Goal: Ask a question: Seek information or help from site administrators or community

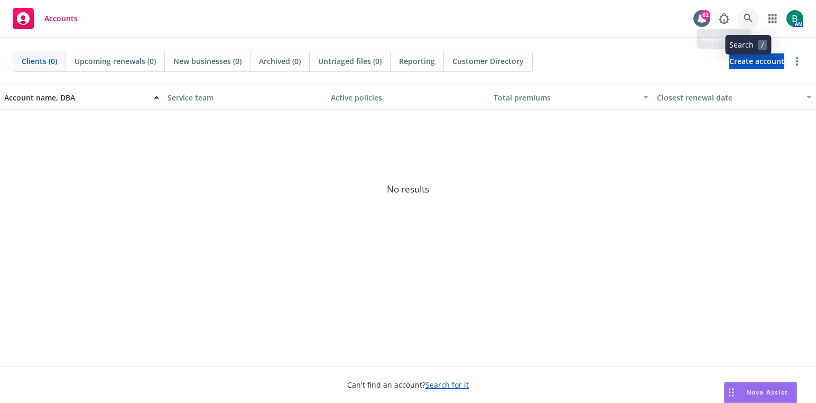
click at [748, 18] on icon at bounding box center [749, 19] width 10 height 10
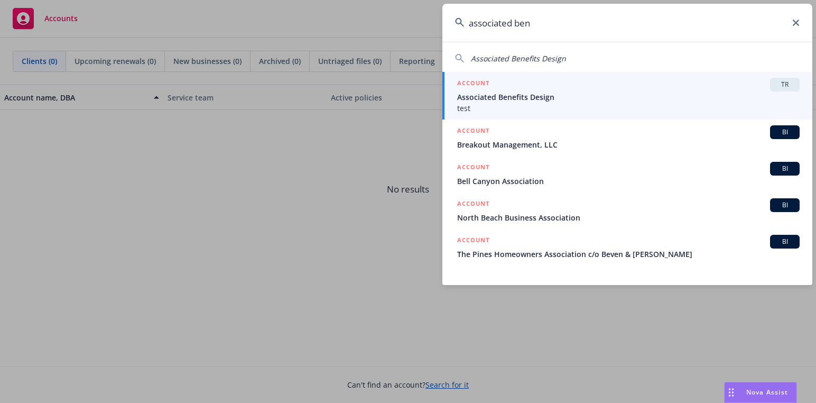
click at [559, 61] on span "Associated Benefits Design" at bounding box center [518, 58] width 95 height 10
type input "Associated Benefits Design"
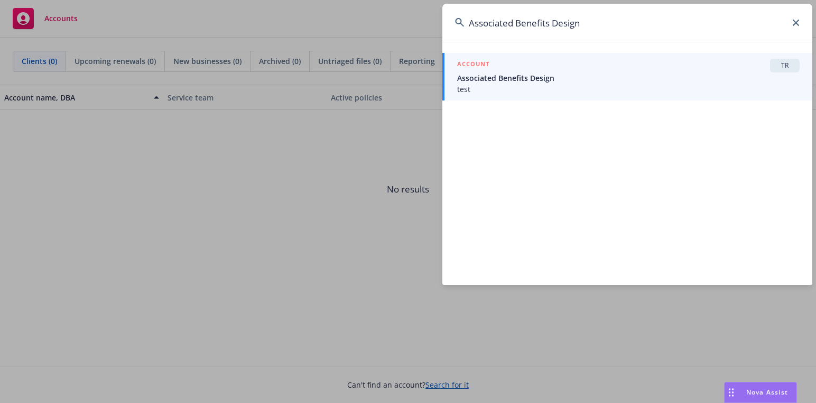
click at [492, 73] on span "Associated Benefits Design" at bounding box center [628, 77] width 343 height 11
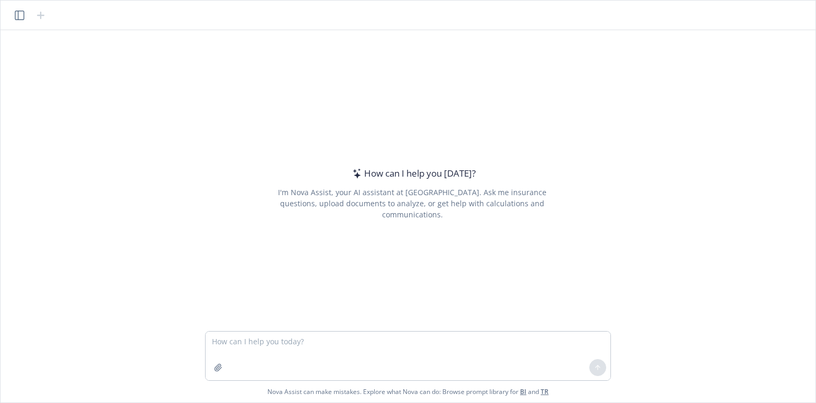
click at [395, 346] on textarea at bounding box center [408, 355] width 405 height 49
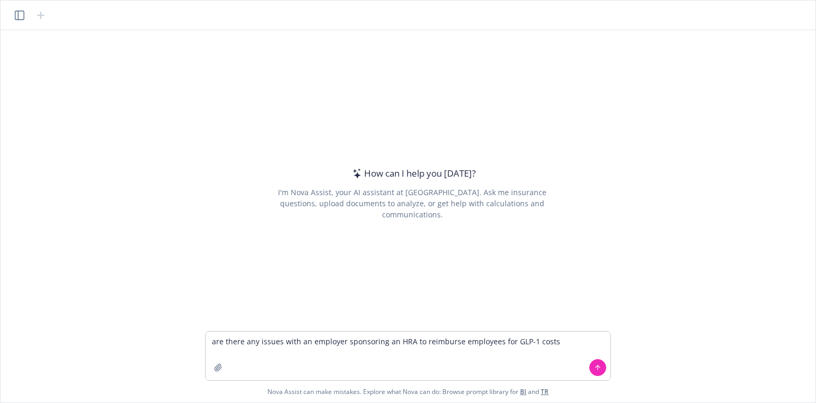
type textarea "are there any issues with an employer sponsoring an HRA to reimburse employees …"
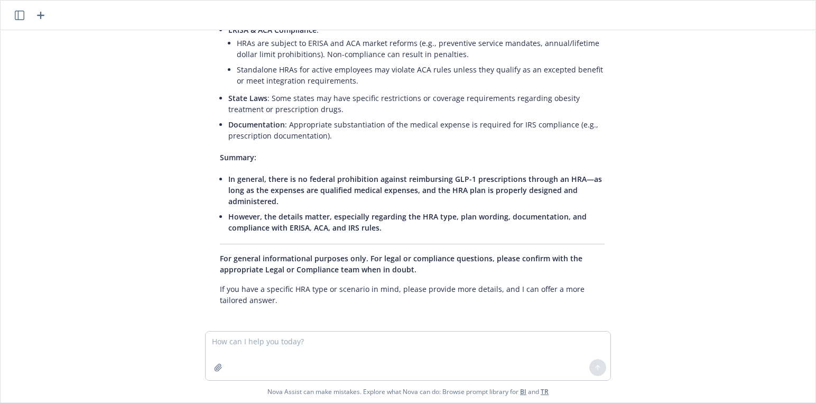
scroll to position [358, 0]
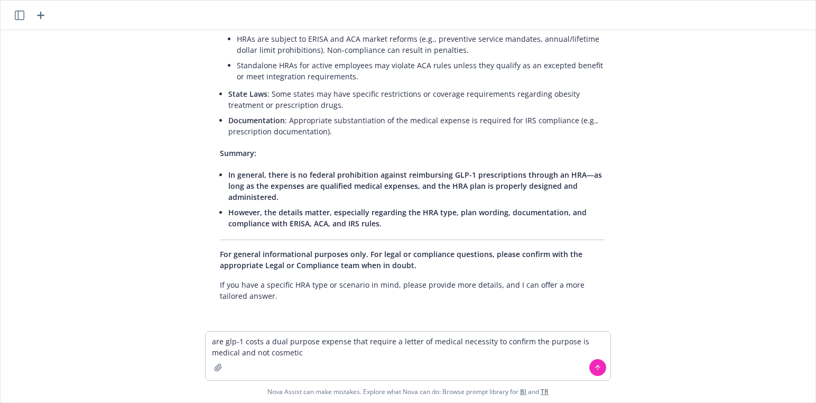
type textarea "are glp-1 costs a dual purpose expense that require a letter of medical necessi…"
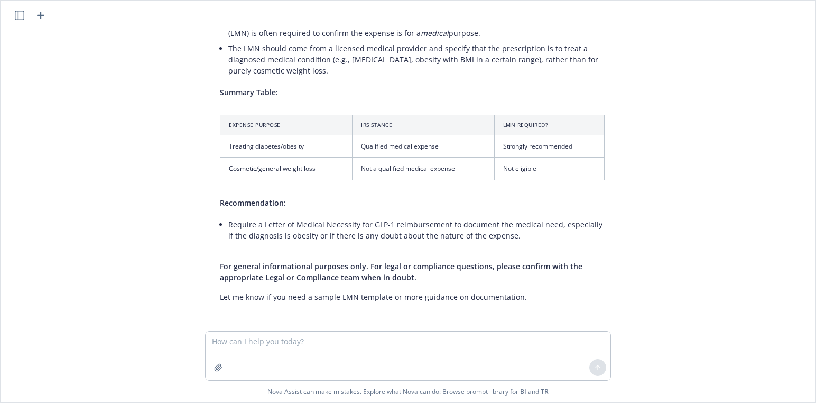
scroll to position [914, 0]
